Goal: Use online tool/utility

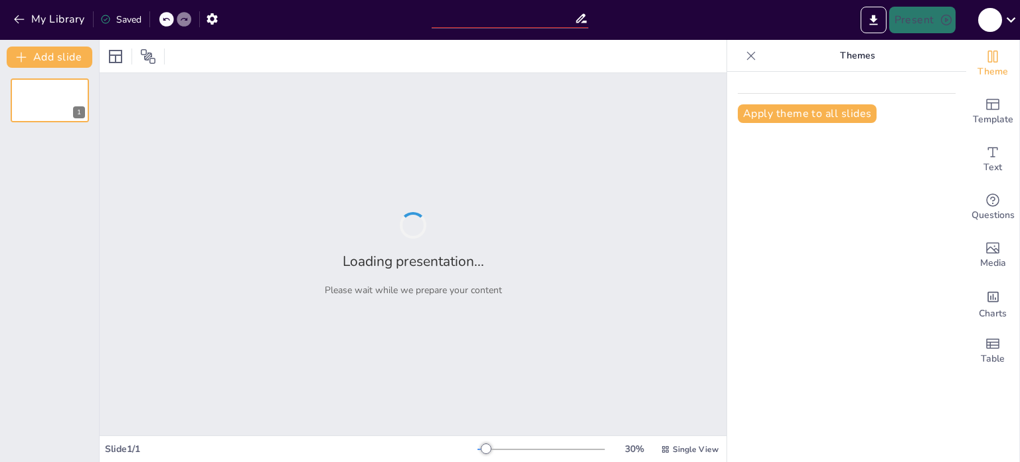
type input "Impacto del Clima Laboral en el Desempeño de los Colaboradores: Estudio en [GEO…"
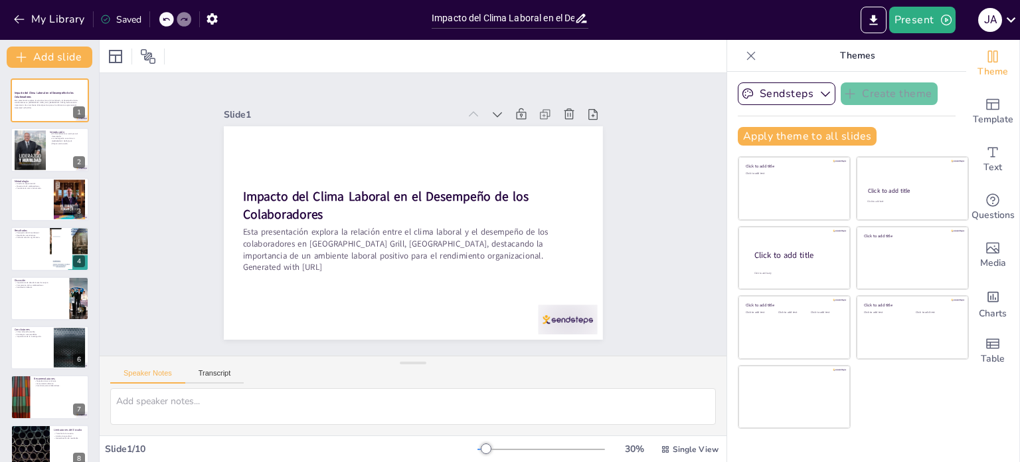
click at [48, 173] on div "Impacto del Clima Laboral en el Desempeño de los Colaboradores Esta presentació…" at bounding box center [49, 322] width 99 height 489
click at [48, 159] on div at bounding box center [50, 150] width 80 height 45
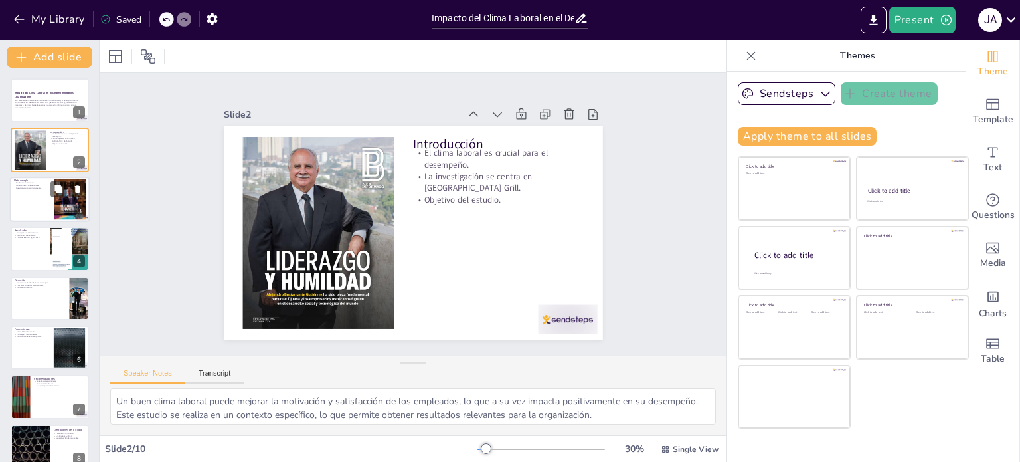
click at [27, 204] on div at bounding box center [50, 199] width 80 height 45
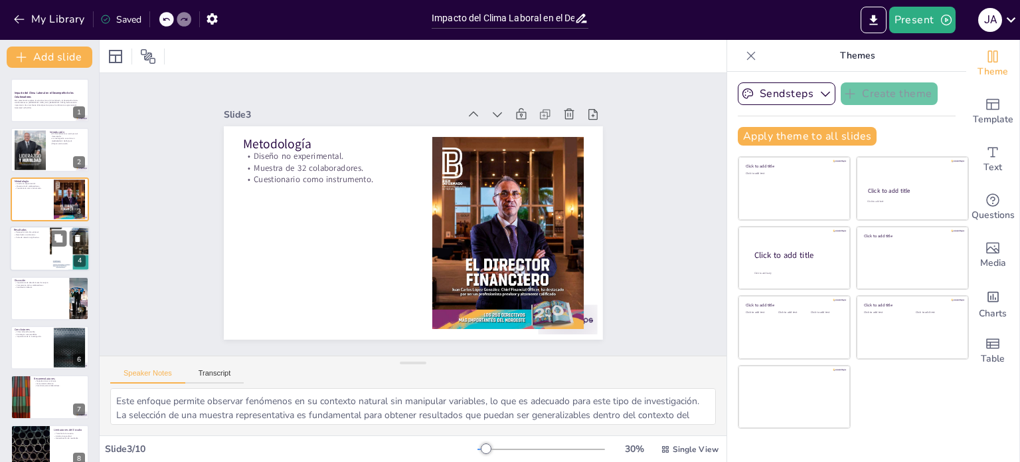
click at [25, 266] on div at bounding box center [50, 248] width 80 height 45
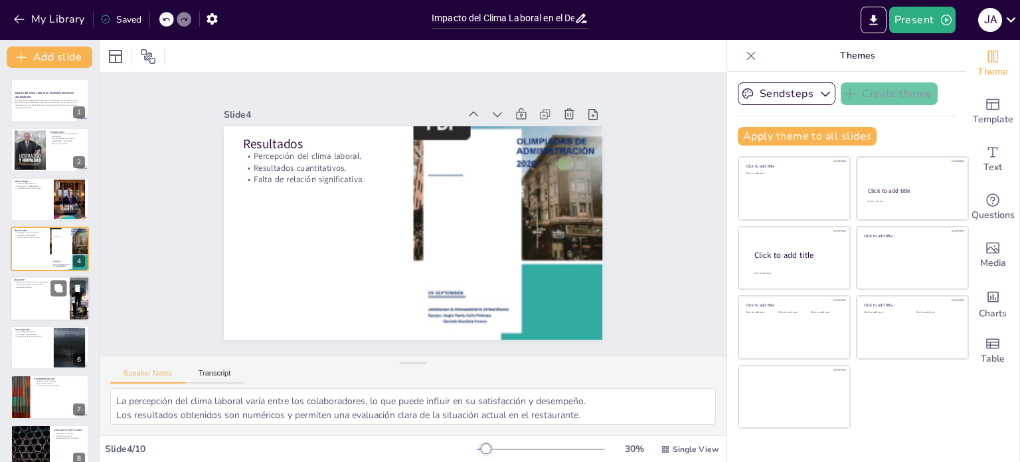
click at [29, 297] on div at bounding box center [50, 298] width 80 height 45
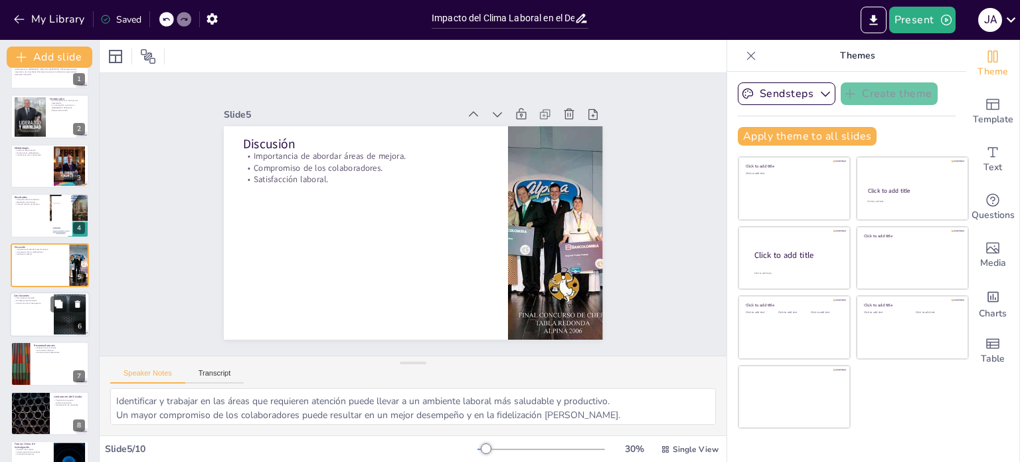
click at [25, 306] on div at bounding box center [50, 314] width 80 height 45
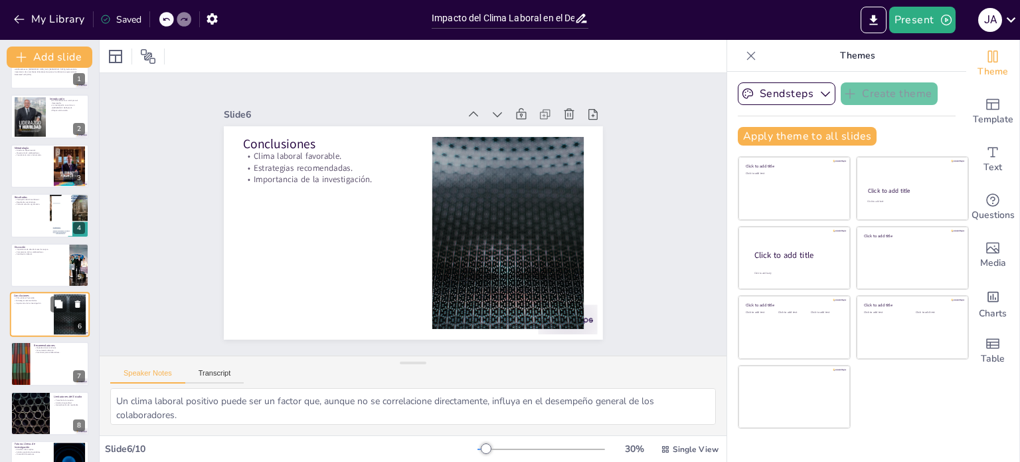
scroll to position [82, 0]
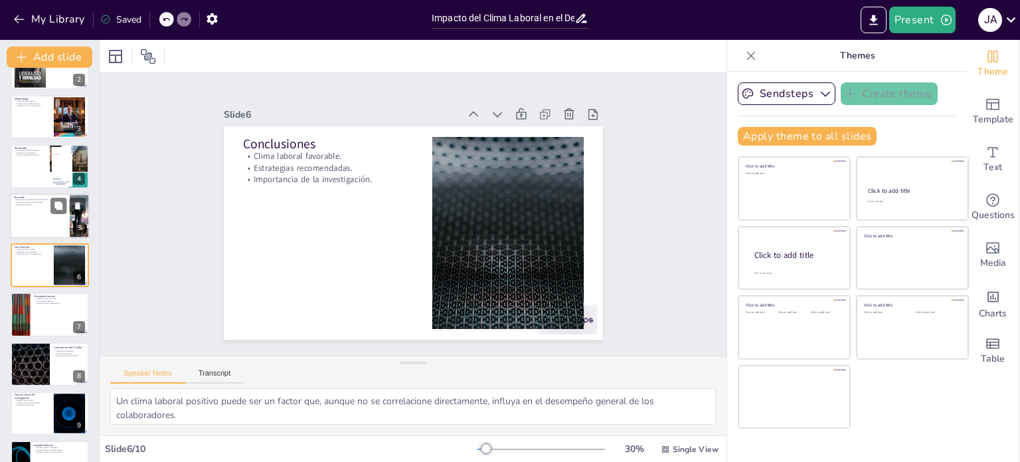
click at [29, 234] on div at bounding box center [50, 215] width 80 height 45
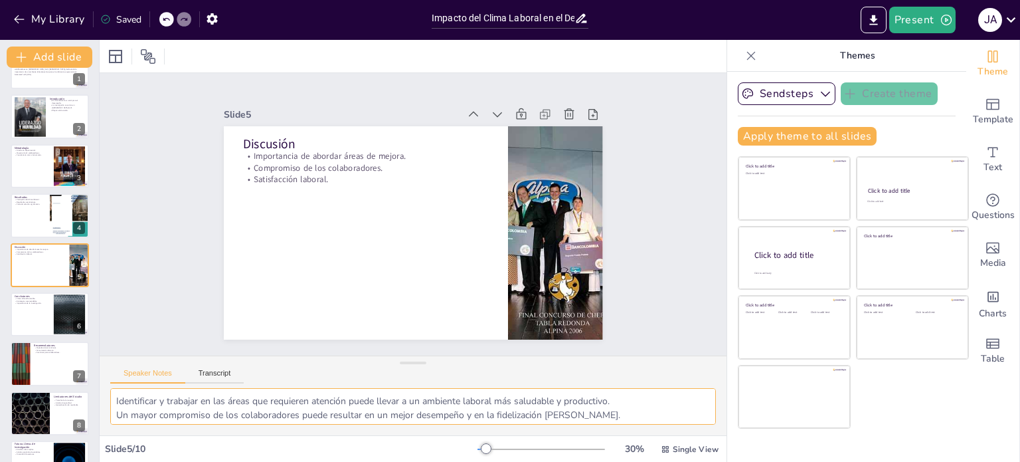
scroll to position [17, 0]
click at [33, 300] on p "Estrategias recomendadas." at bounding box center [32, 301] width 36 height 3
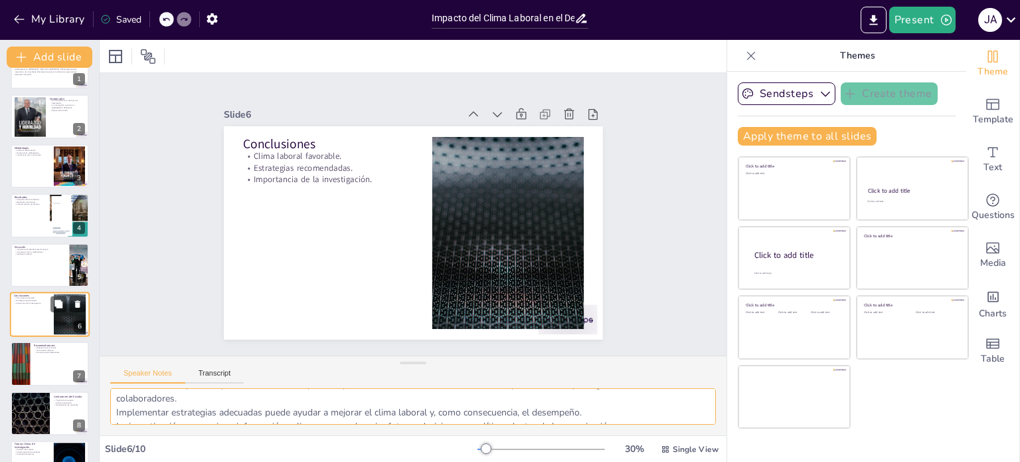
scroll to position [82, 0]
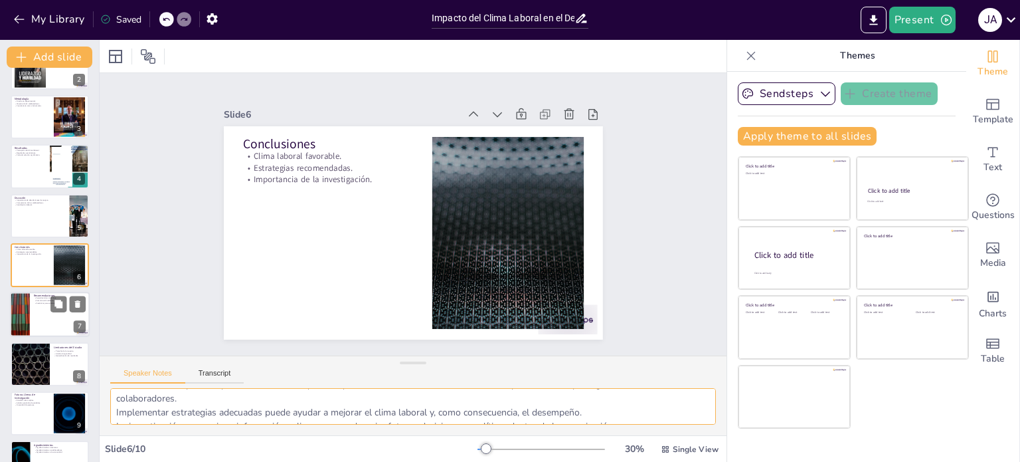
click at [36, 323] on div at bounding box center [50, 314] width 80 height 45
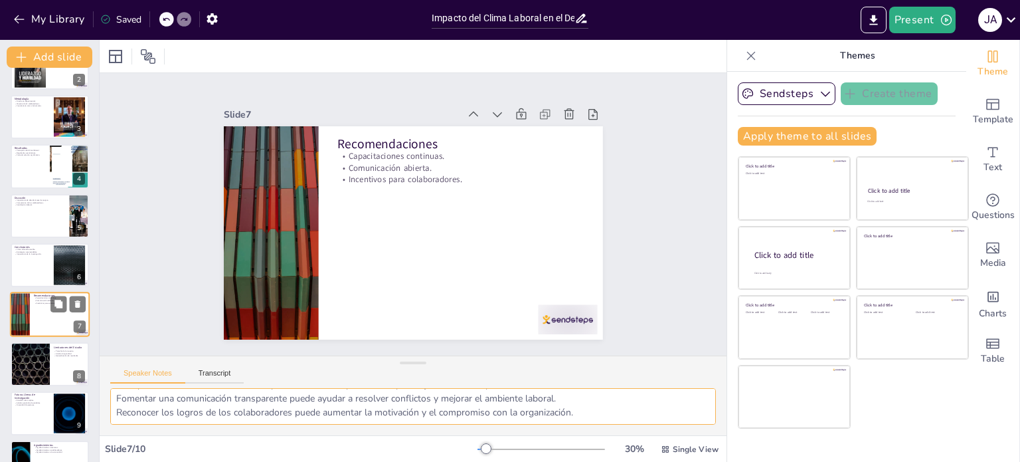
scroll to position [116, 0]
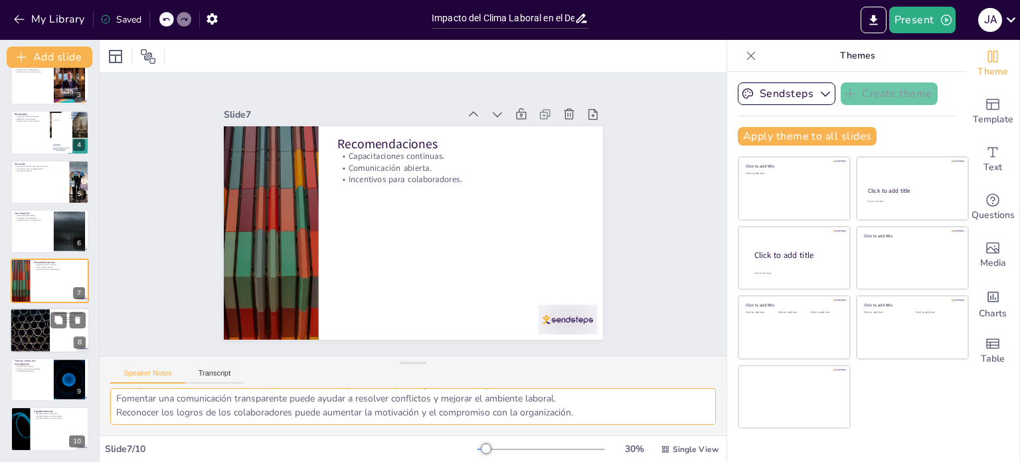
click at [36, 332] on div at bounding box center [30, 330] width 80 height 45
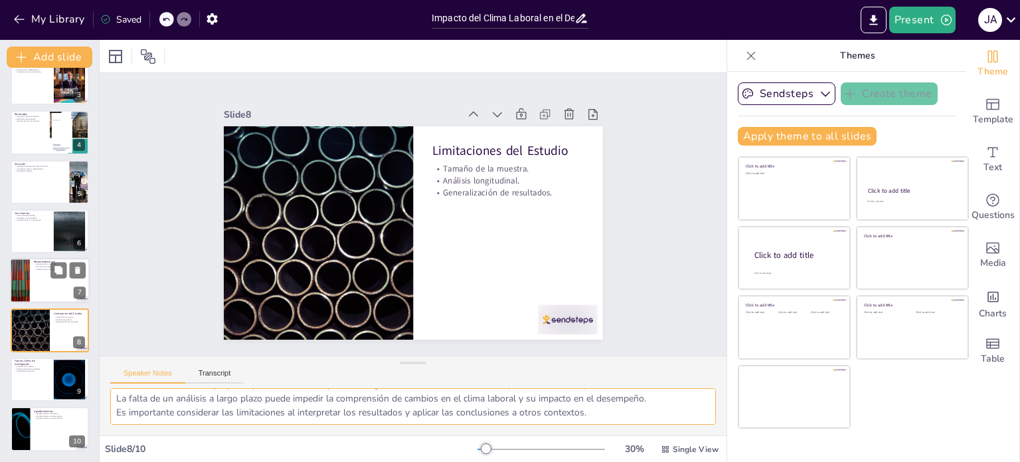
click at [45, 278] on div at bounding box center [50, 280] width 80 height 45
type textarea "La capacitación constante es esencial para el desarrollo profesional y la mejor…"
